Goal: Task Accomplishment & Management: Manage account settings

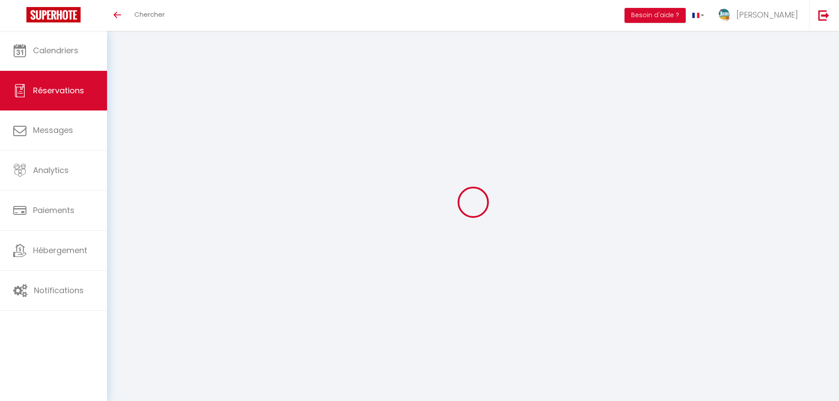
select select
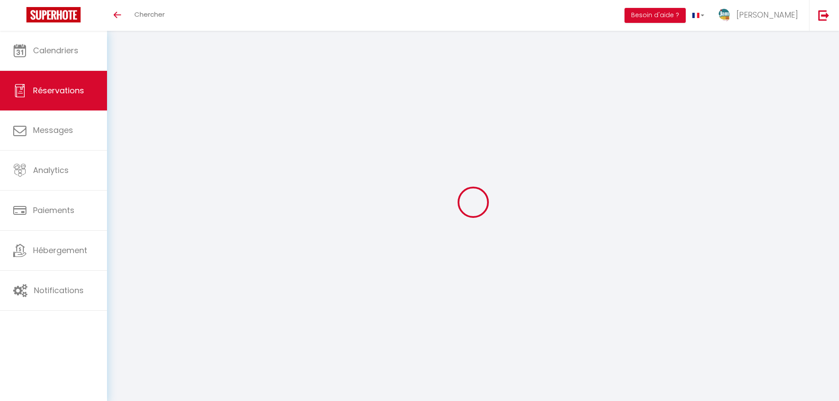
select select
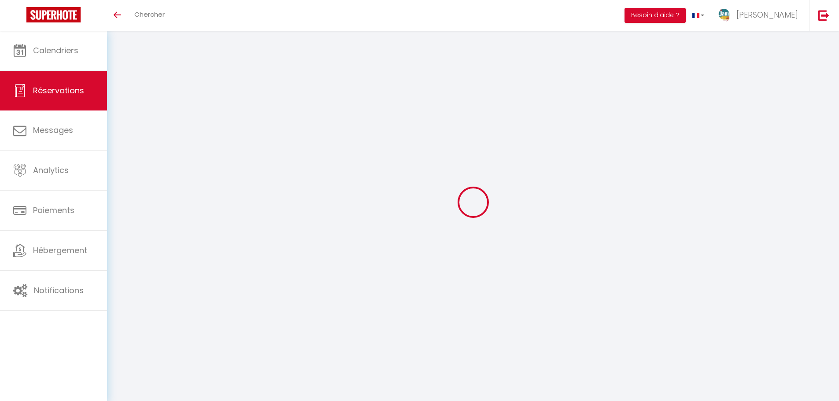
checkbox input "false"
select select
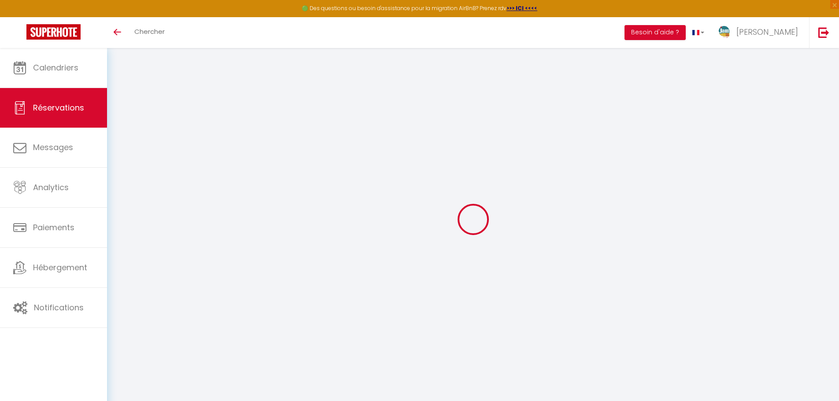
select select
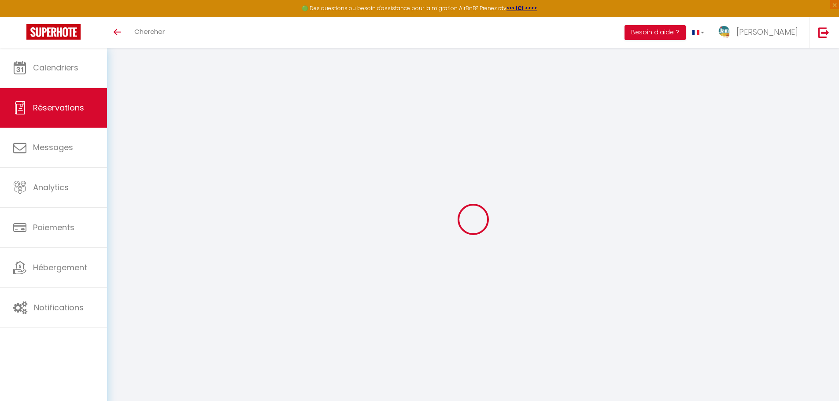
select select
checkbox input "false"
type input "[PERSON_NAME]"
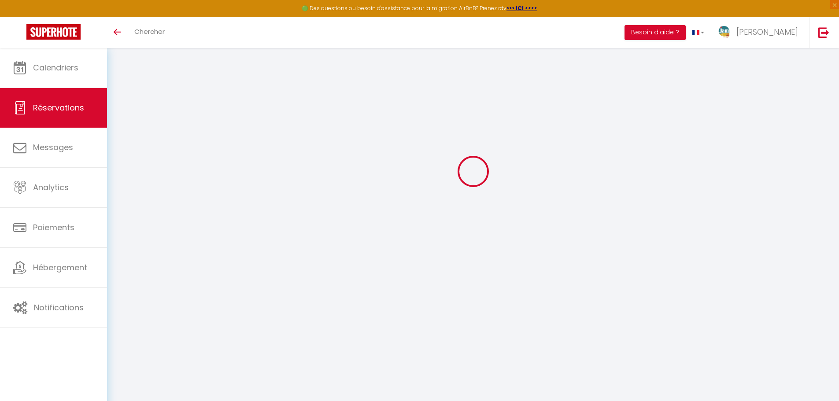
type input "[PERSON_NAME]"
type input "[EMAIL_ADDRESS][DOMAIN_NAME]"
type input "0749398627"
select select
select select "63282"
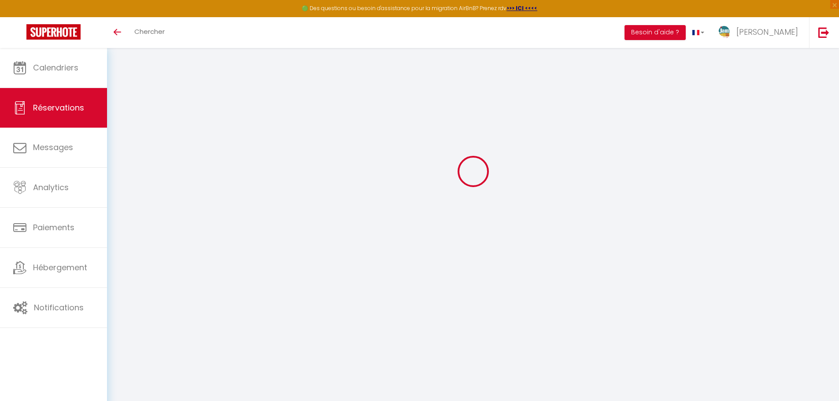
select select "1"
type input "Ven 17 Octobre 2025"
select select
type input "Lun 17 Novembre 2025"
select select
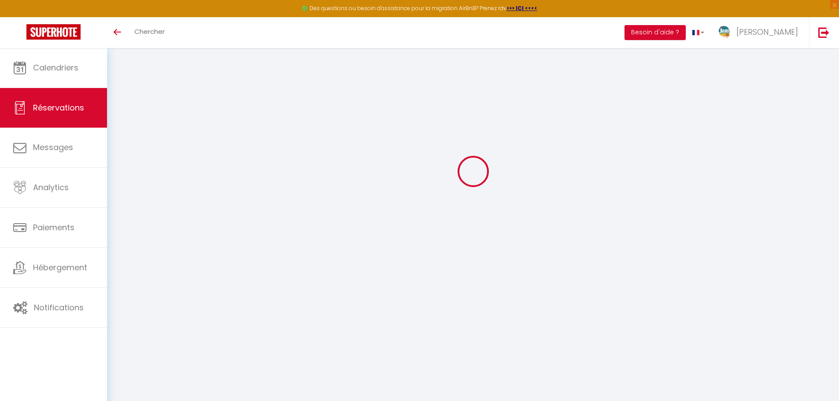
type input "2"
select select "12"
select select
type input "1800"
checkbox input "false"
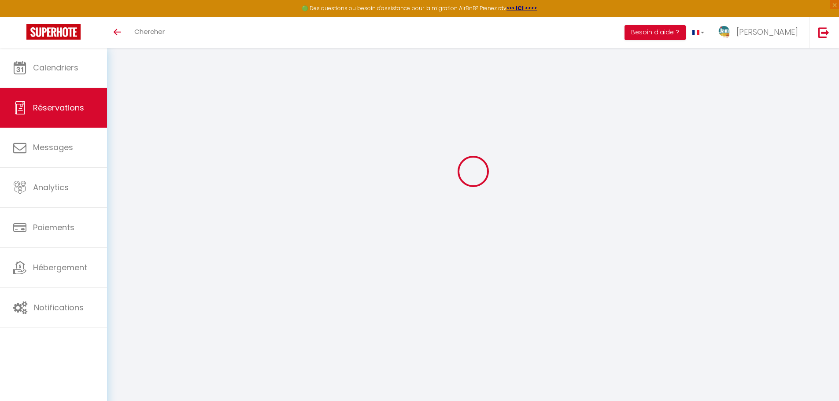
type input "0"
type input "60"
type input "20"
type input "0"
select select
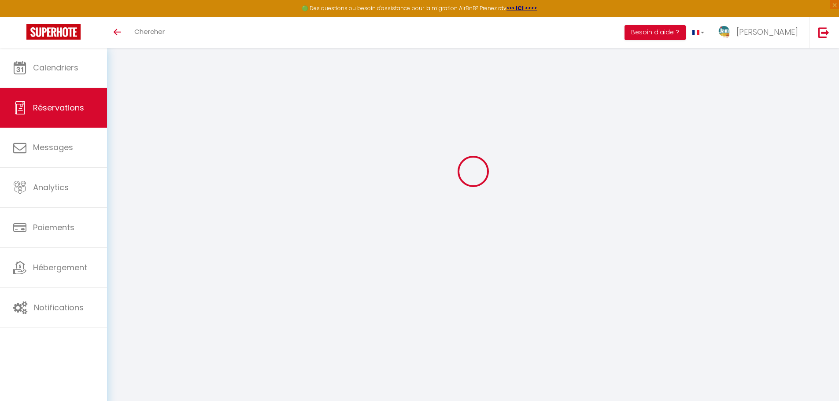
select select
select select "14"
checkbox input "false"
select select
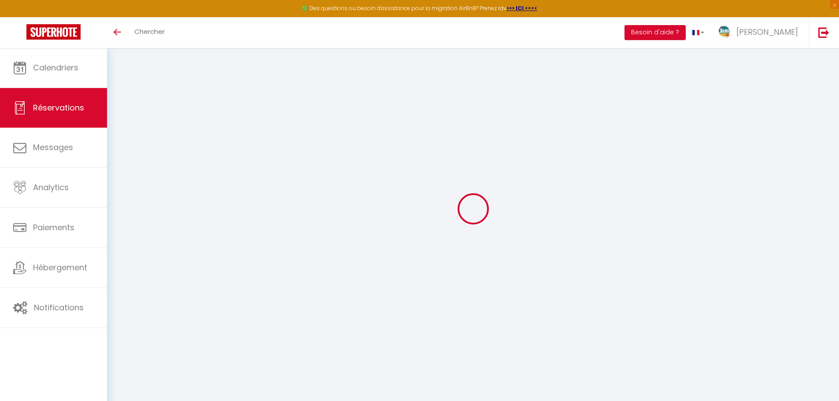
select select
checkbox input "false"
select select
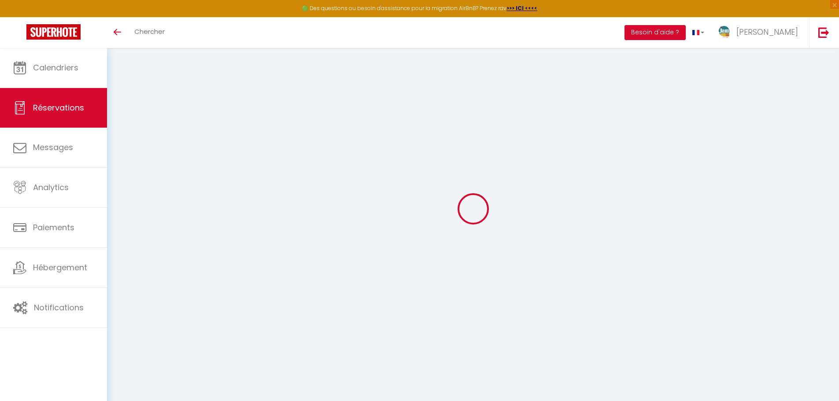
select select
checkbox input "false"
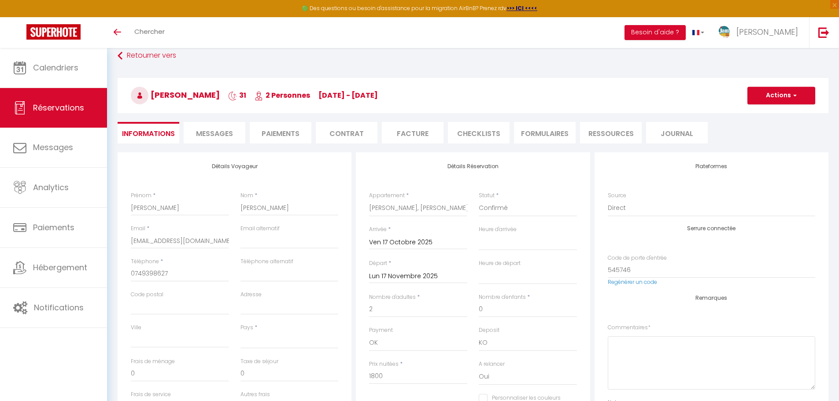
select select
checkbox input "false"
select select
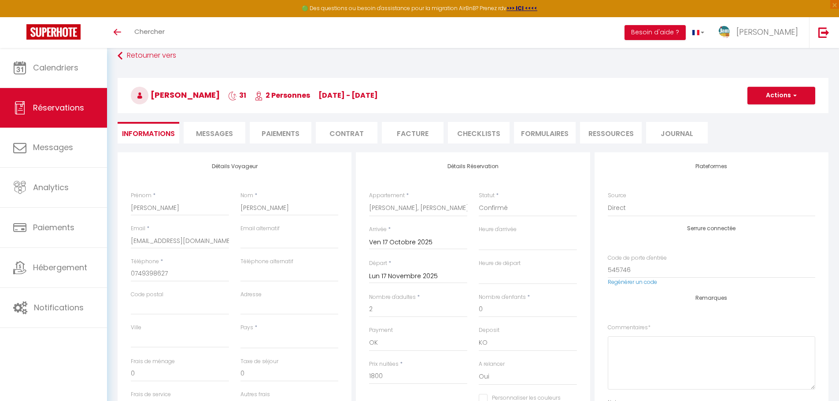
checkbox input "false"
select select "14:00"
select select "11:00"
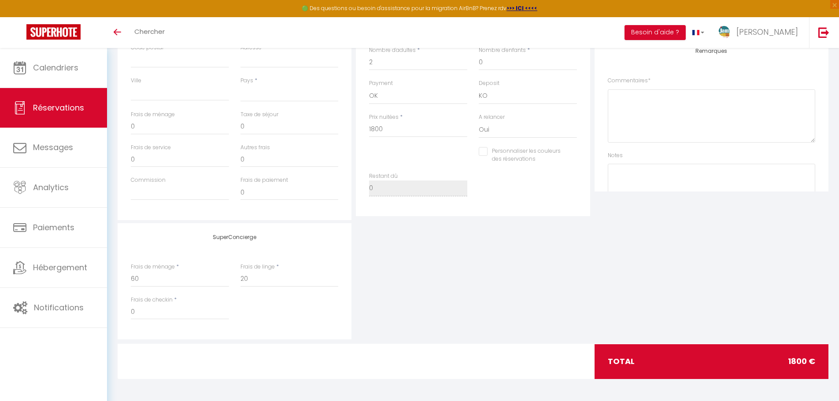
scroll to position [0, 0]
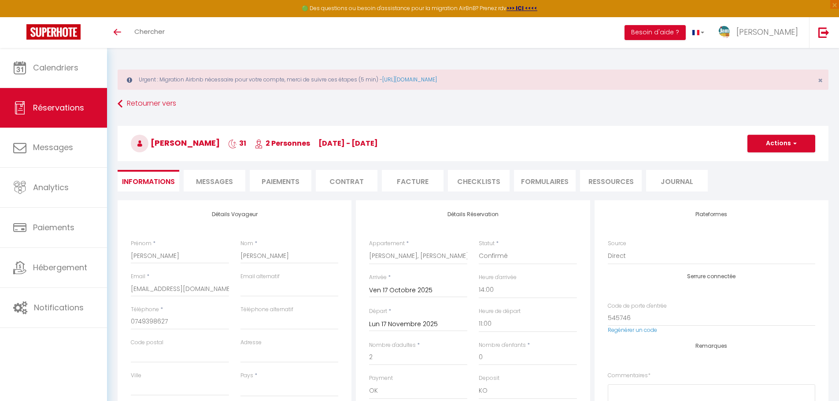
click at [210, 180] on span "Messages" at bounding box center [214, 182] width 37 height 10
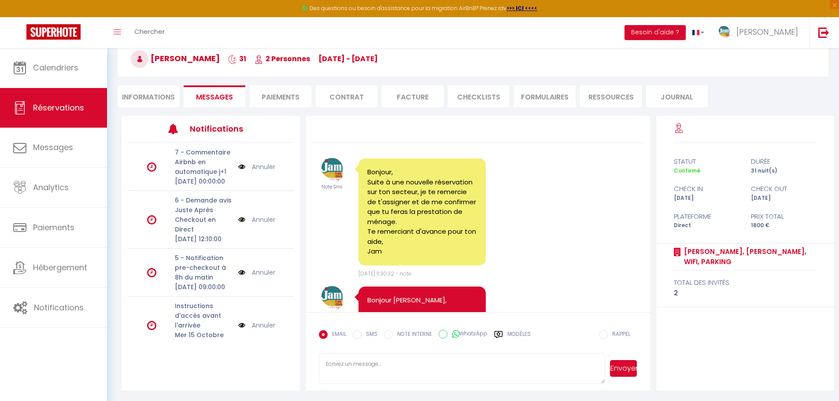
click at [276, 99] on li "Paiements" at bounding box center [281, 96] width 62 height 22
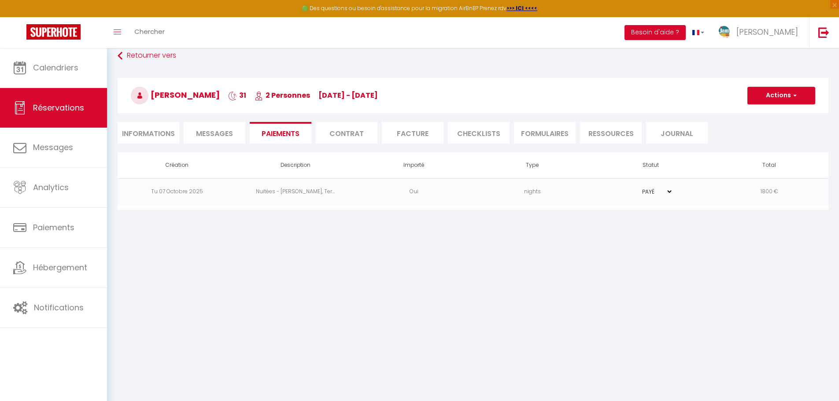
scroll to position [48, 0]
click at [351, 134] on li "Contrat" at bounding box center [347, 133] width 62 height 22
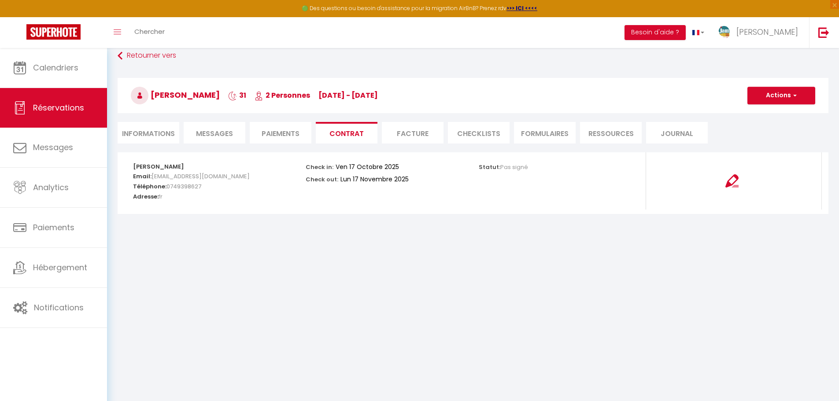
click at [418, 133] on li "Facture" at bounding box center [413, 133] width 62 height 22
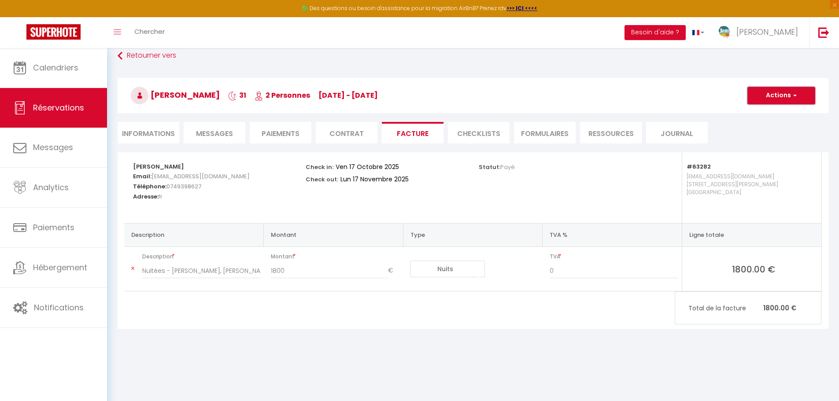
click at [797, 97] on button "Actions" at bounding box center [781, 96] width 68 height 18
click at [791, 138] on link "Envoyer la facture" at bounding box center [775, 137] width 74 height 11
type input "[EMAIL_ADDRESS][DOMAIN_NAME]"
select select "fr"
type input "Votre facture 6908631 - [PERSON_NAME], [PERSON_NAME], Wifi, Parking"
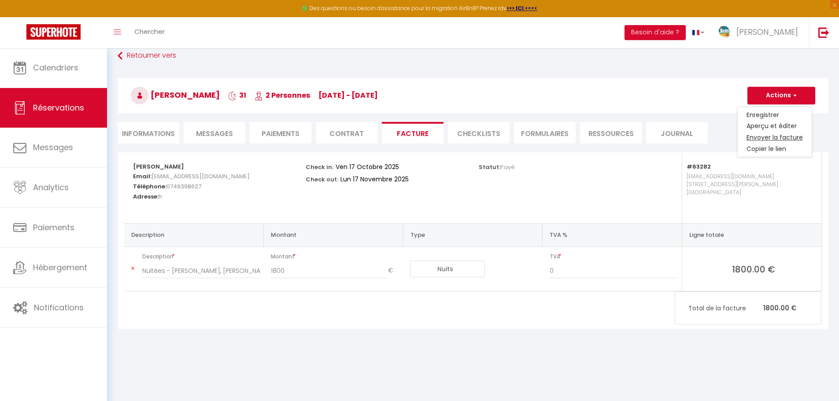
type textarea "Bonjour, Voici le lien pour télécharger votre facture : [URL][DOMAIN_NAME] Déta…"
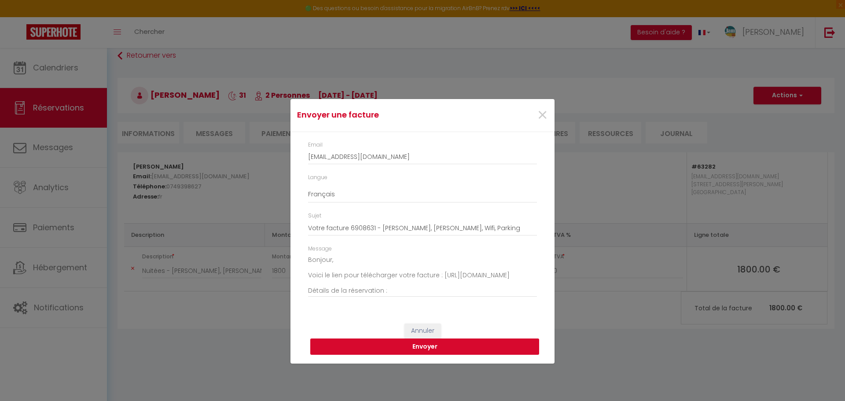
click at [442, 345] on button "Envoyer" at bounding box center [424, 347] width 229 height 17
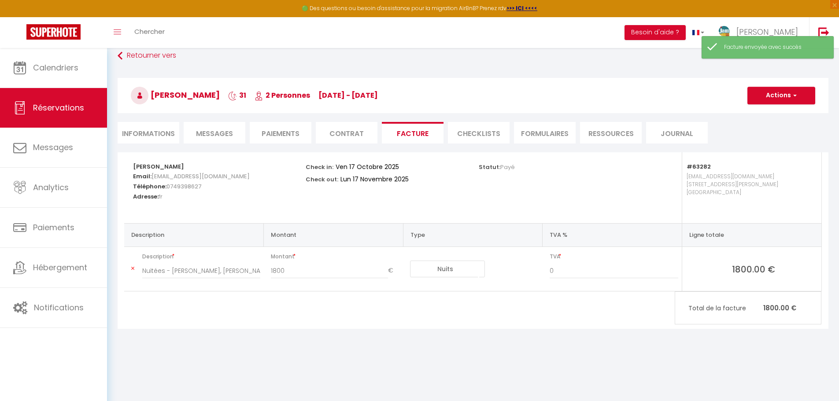
click at [145, 130] on li "Informations" at bounding box center [149, 133] width 62 height 22
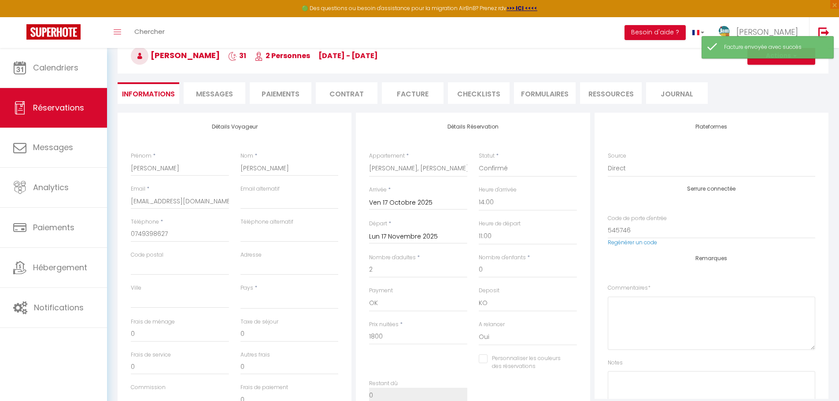
scroll to position [295, 0]
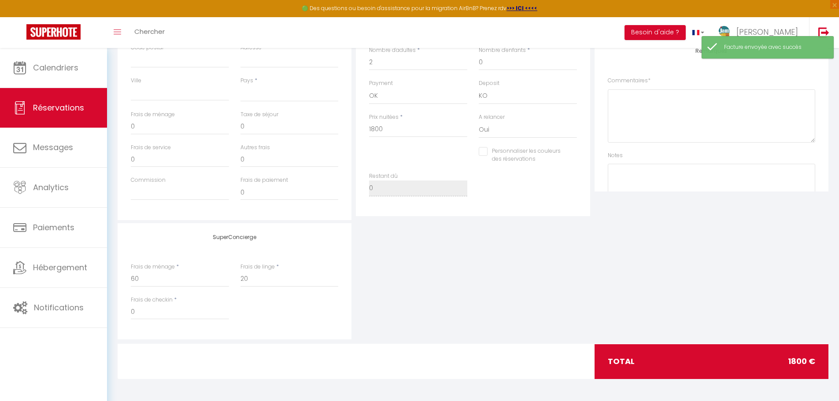
select select
checkbox input "false"
select select
checkbox input "false"
